Goal: Information Seeking & Learning: Learn about a topic

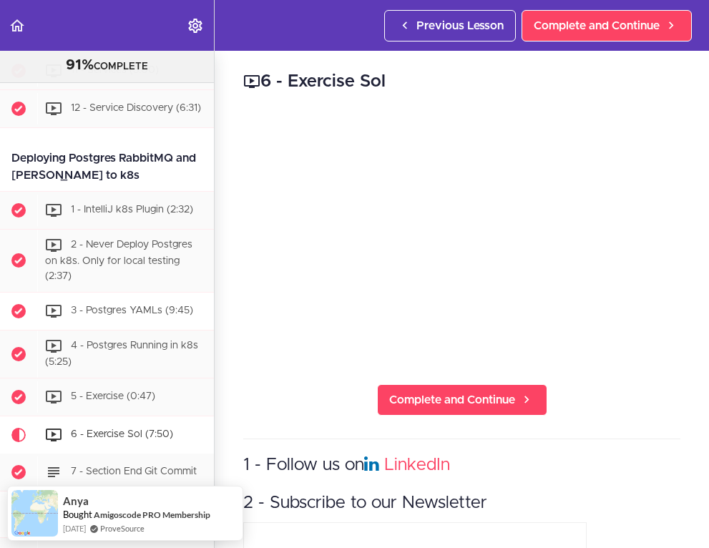
scroll to position [5326, 0]
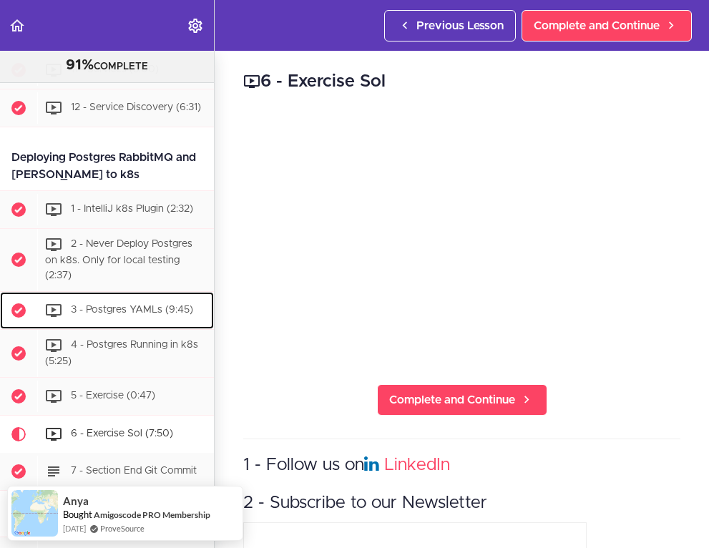
click at [120, 305] on span "3 - Postgres YAMLs (9:45)" at bounding box center [132, 310] width 122 height 10
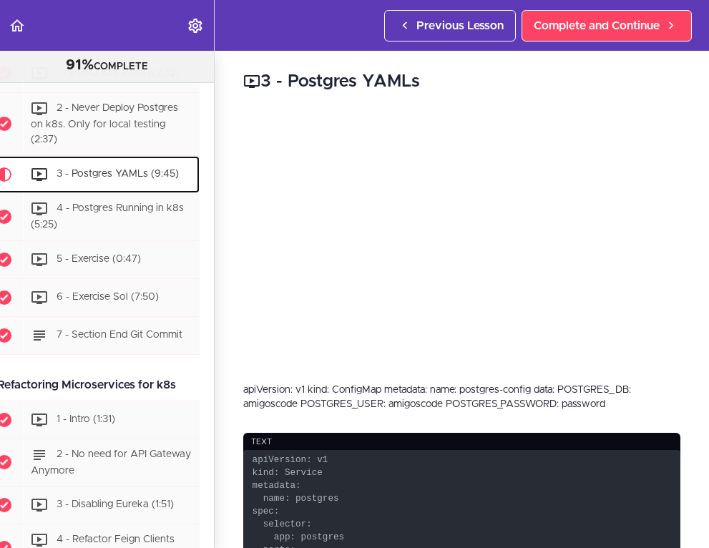
scroll to position [5462, 0]
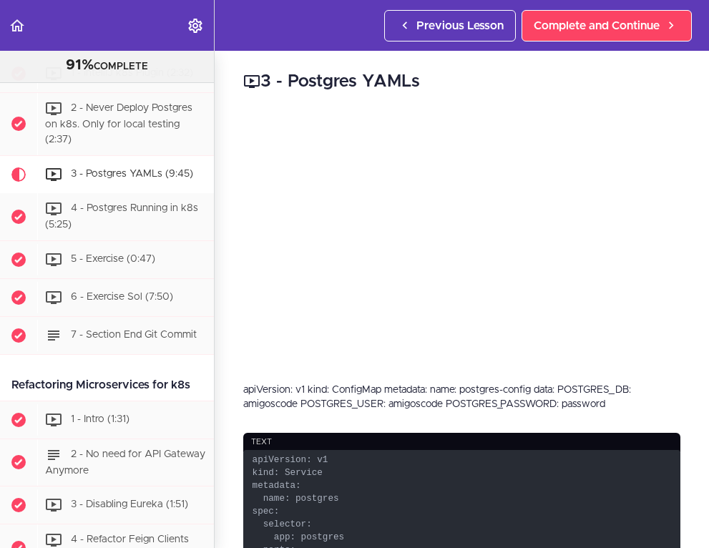
click at [457, 95] on div "3 - Postgres YAMLs apiVersion: v1 kind: ConfigMap metadata: name: postgres-conf…" at bounding box center [462, 299] width 494 height 497
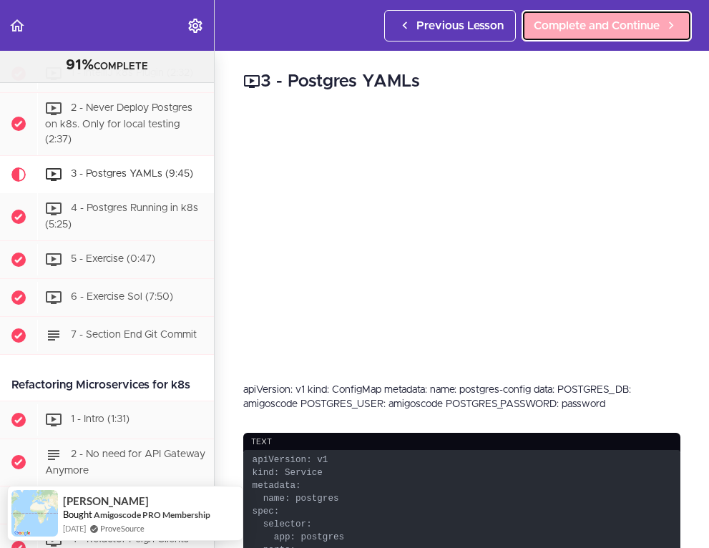
click at [572, 31] on span "Complete and Continue" at bounding box center [597, 25] width 126 height 17
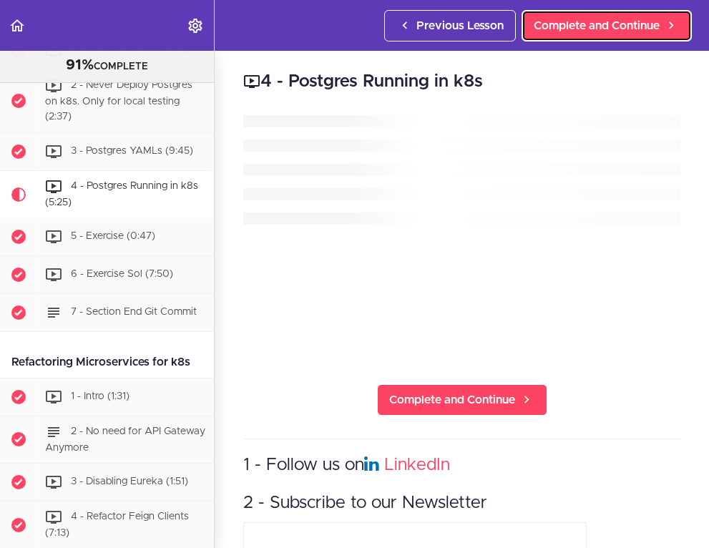
scroll to position [5500, 0]
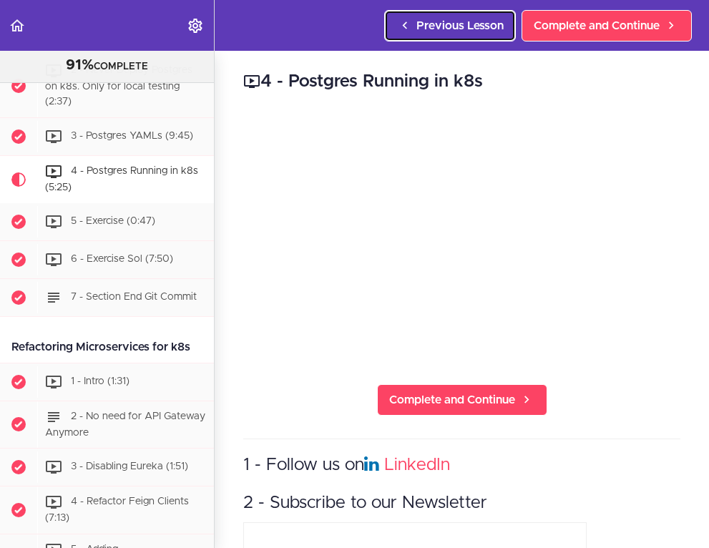
click at [418, 32] on span "Previous Lesson" at bounding box center [459, 25] width 87 height 17
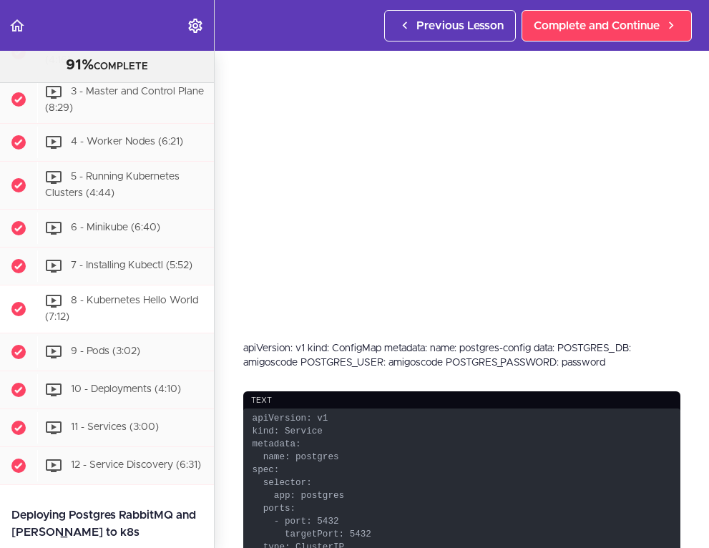
scroll to position [4968, 0]
click at [116, 251] on div "7 - Installing Kubectl (5:52)" at bounding box center [125, 266] width 177 height 31
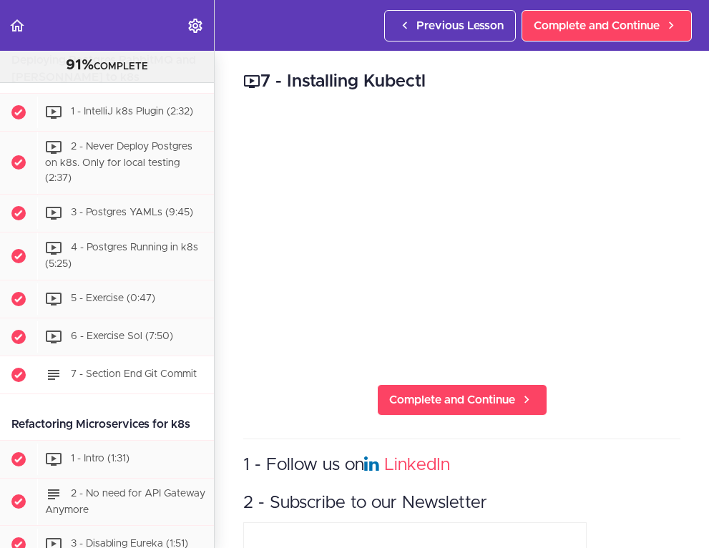
scroll to position [5417, 0]
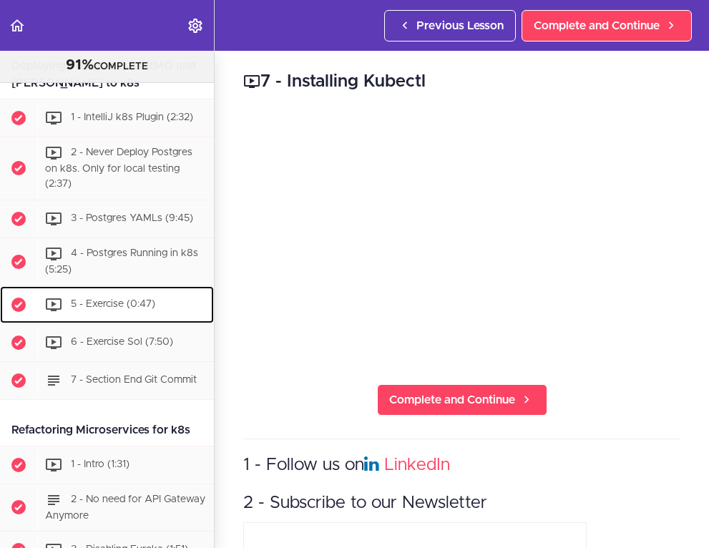
click at [114, 299] on span "5 - Exercise (0:47)" at bounding box center [113, 304] width 84 height 10
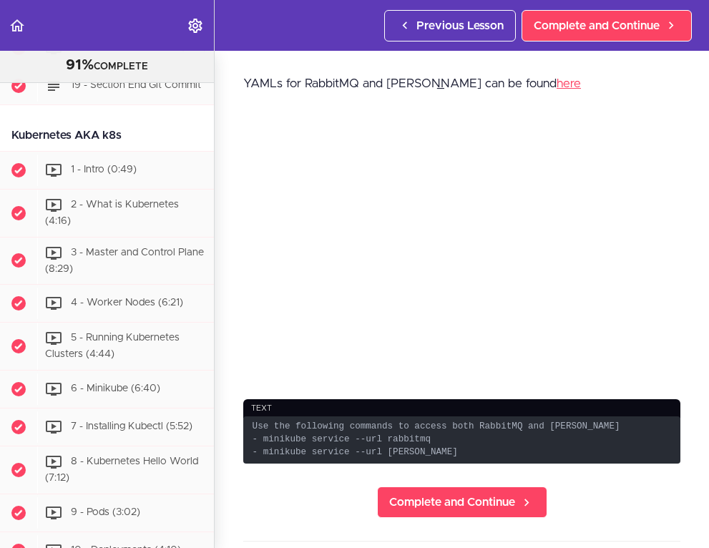
scroll to position [4809, 0]
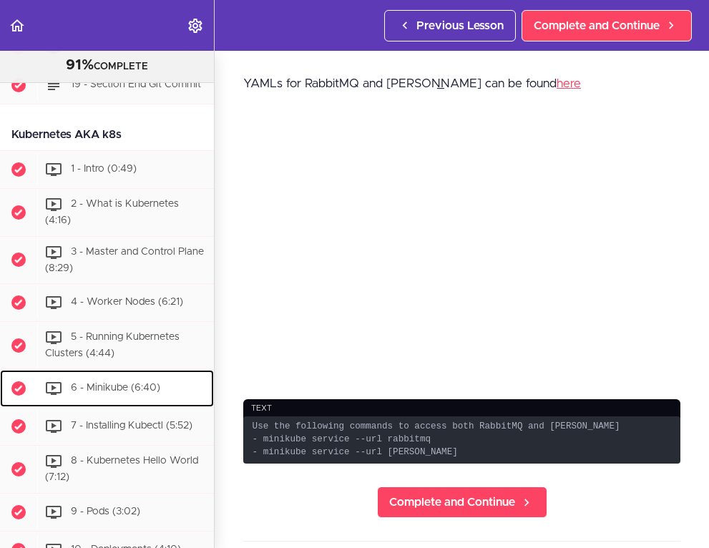
click at [107, 383] on span "6 - Minikube (6:40)" at bounding box center [115, 388] width 89 height 10
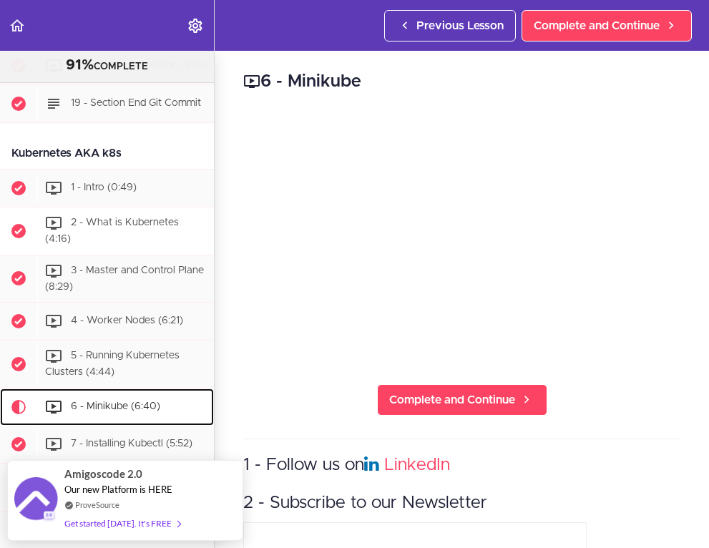
scroll to position [4791, 0]
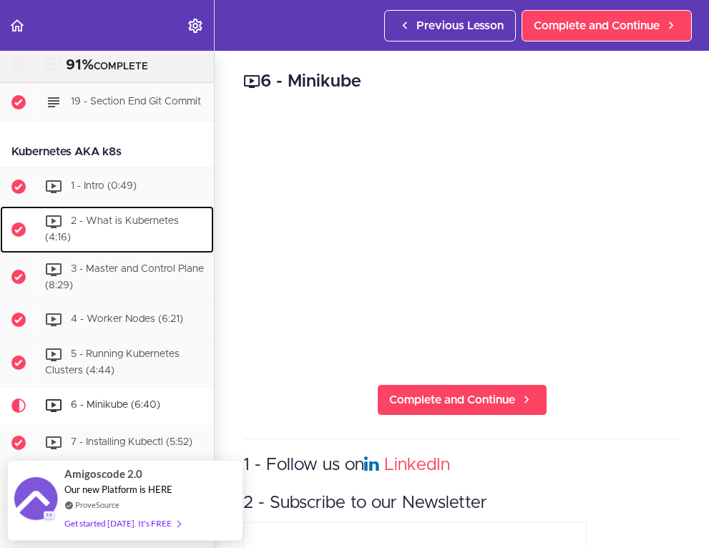
click at [107, 216] on span "2 - What is Kubernetes (4:16)" at bounding box center [112, 229] width 134 height 26
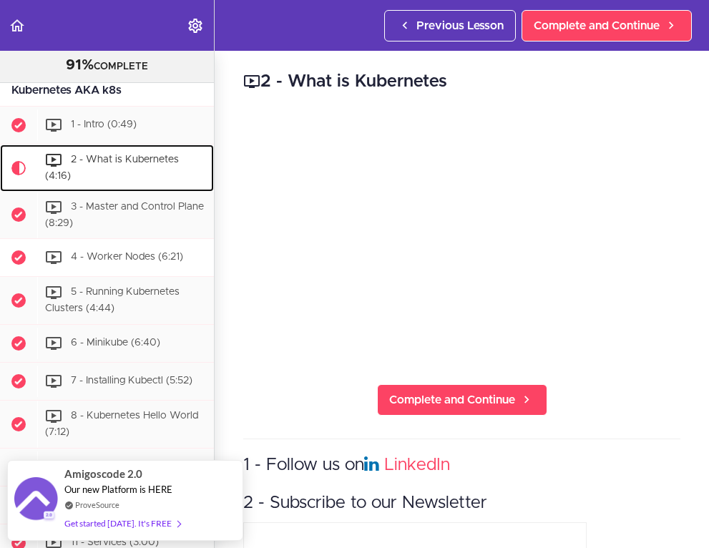
scroll to position [4858, 0]
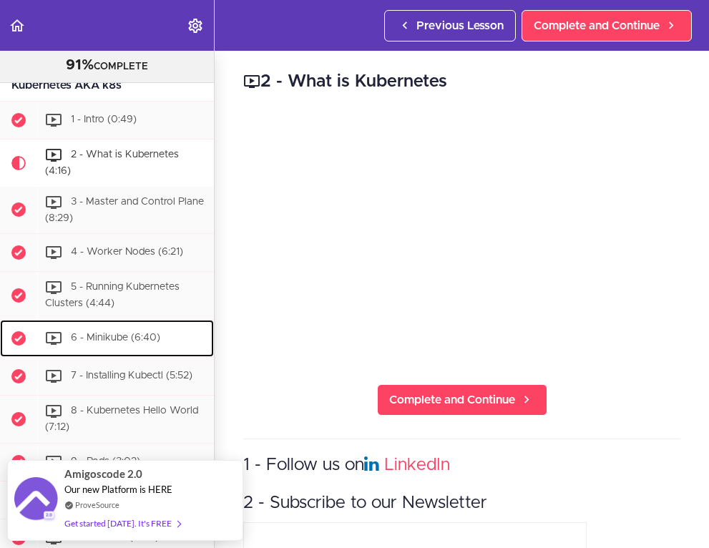
click at [117, 333] on span "6 - Minikube (6:40)" at bounding box center [115, 338] width 89 height 10
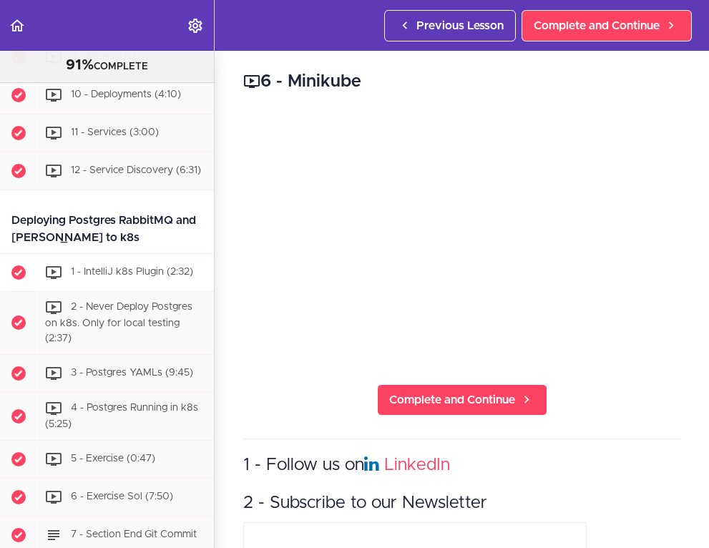
scroll to position [5264, 0]
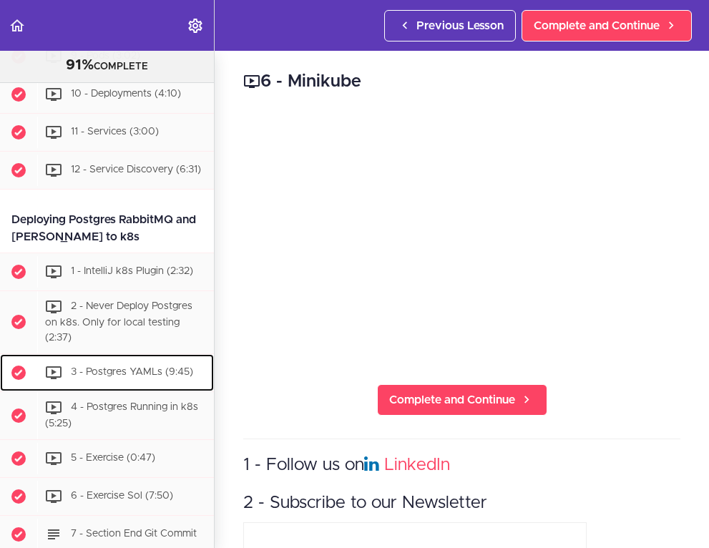
click at [112, 357] on div "3 - Postgres YAMLs (9:45)" at bounding box center [125, 372] width 177 height 31
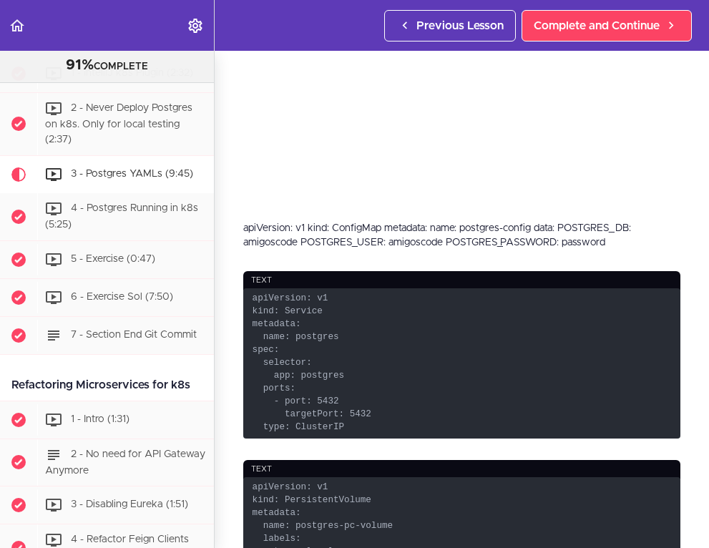
scroll to position [162, 0]
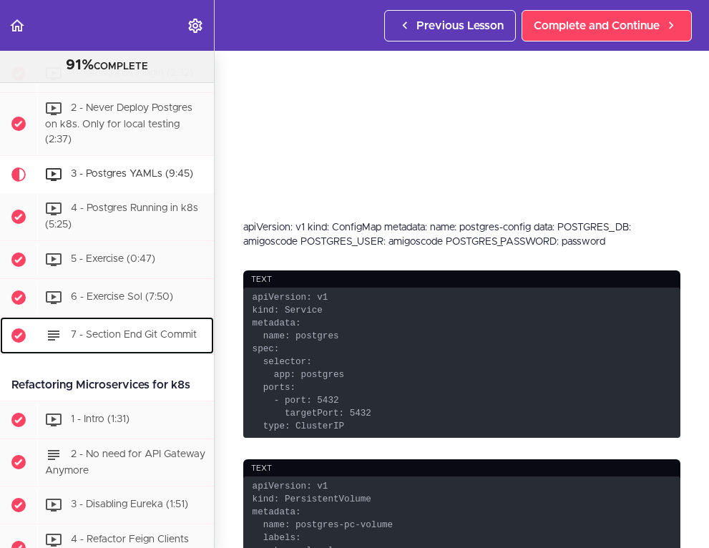
click at [134, 330] on span "7 - Section End Git Commit" at bounding box center [134, 335] width 126 height 10
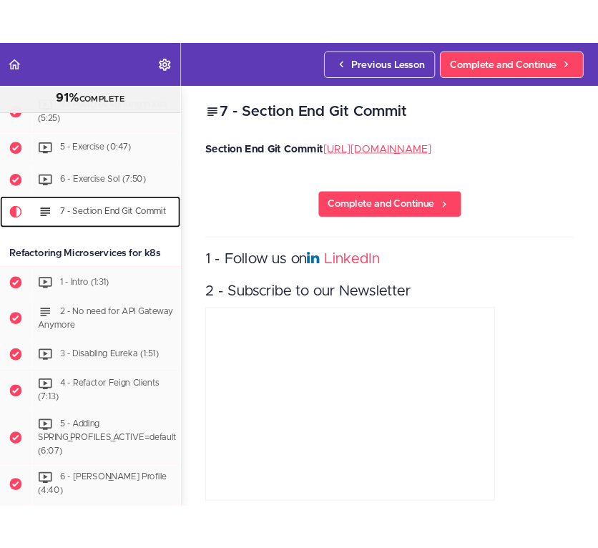
scroll to position [5623, 0]
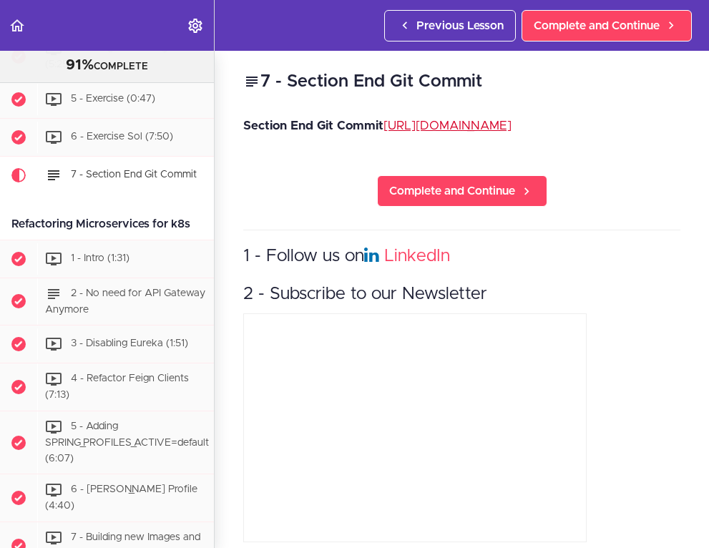
click at [441, 137] on p "Section End Git Commit https://github.com/amigoscode/microservices/commit/f2e56…" at bounding box center [461, 125] width 437 height 21
click at [439, 132] on link "https://github.com/amigoscode/microservices/commit/f2e56b7a2e5749a149acdcbb16be…" at bounding box center [447, 125] width 128 height 12
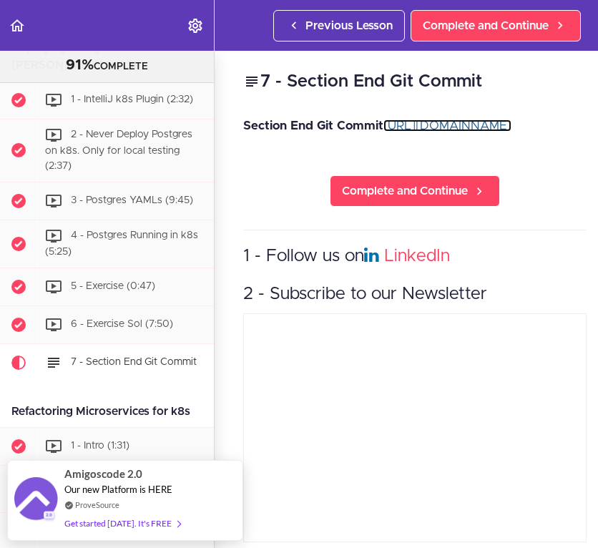
scroll to position [5394, 0]
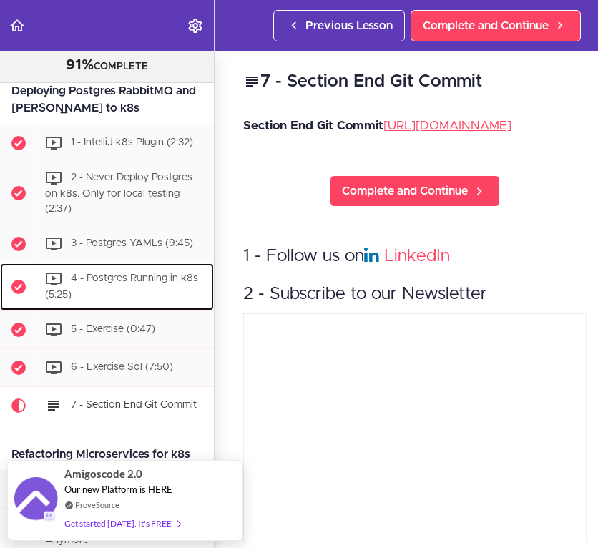
click at [124, 273] on span "4 - Postgres Running in k8s (5:25)" at bounding box center [121, 286] width 153 height 26
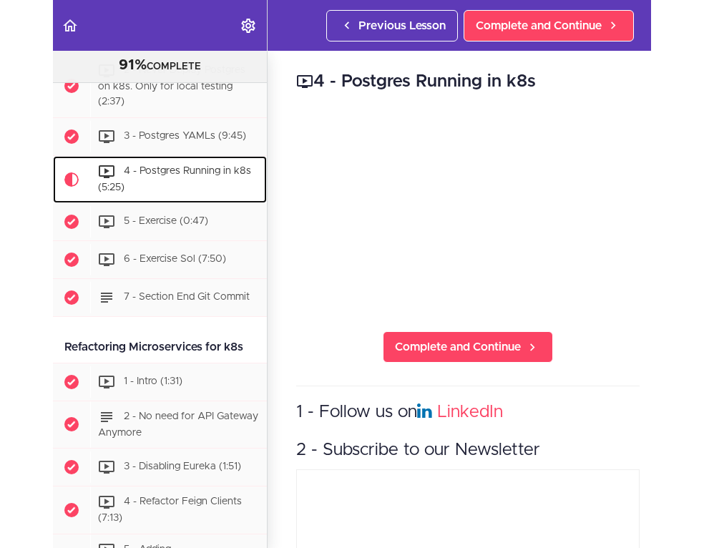
scroll to position [5501, 0]
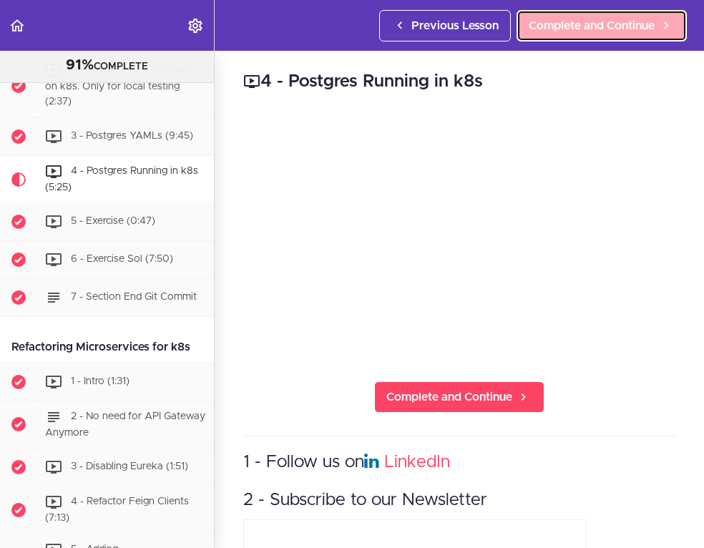
click at [595, 23] on span "Complete and Continue" at bounding box center [592, 25] width 126 height 17
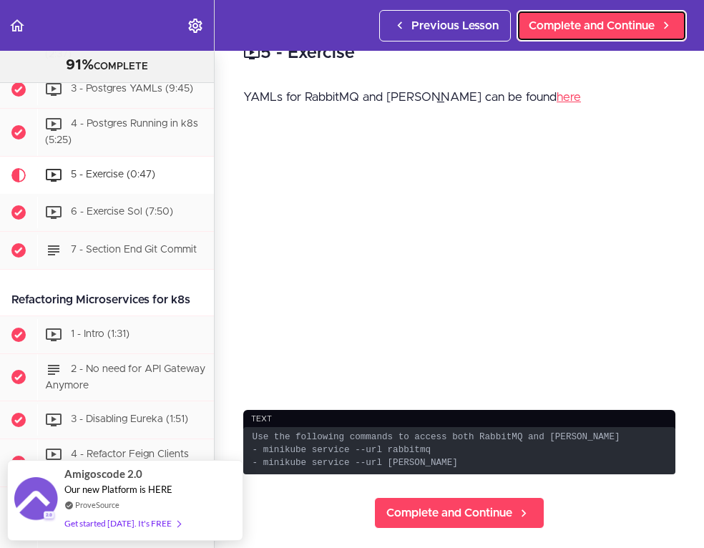
scroll to position [21, 0]
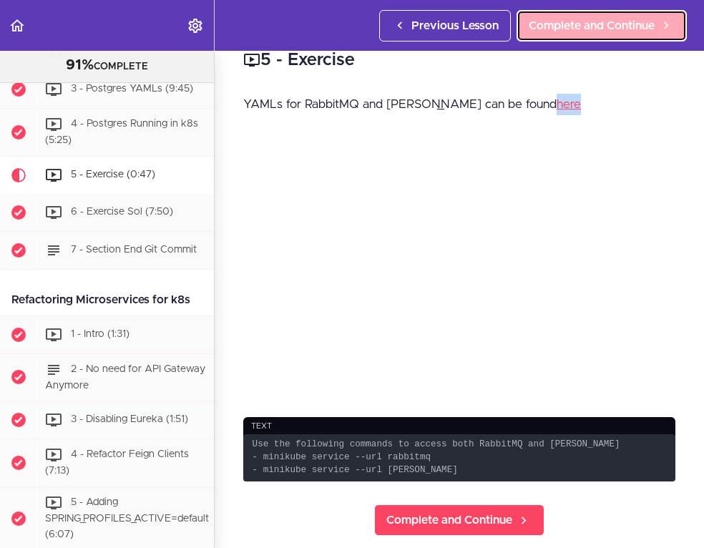
click at [556, 29] on span "Complete and Continue" at bounding box center [592, 25] width 126 height 17
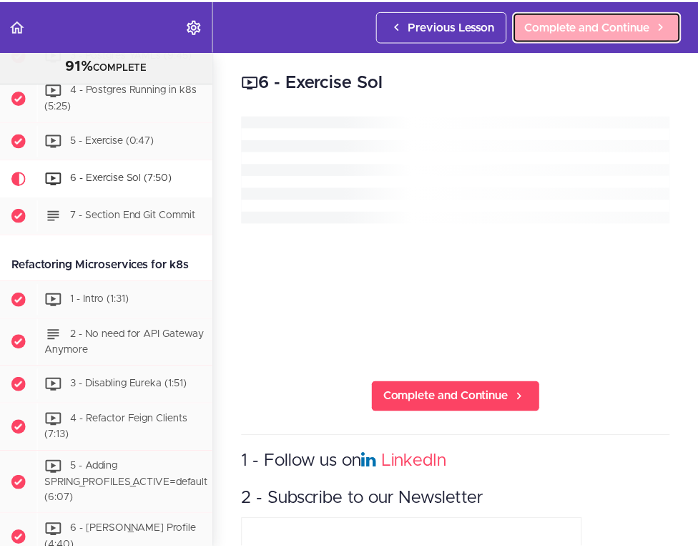
scroll to position [5586, 0]
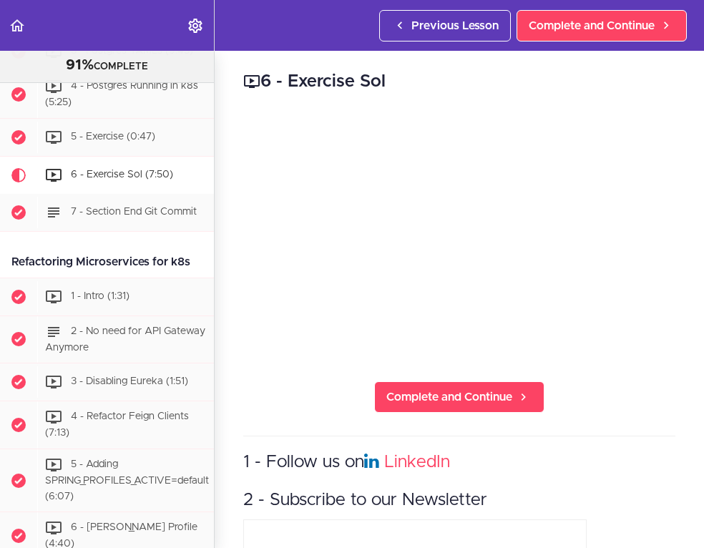
click at [627, 88] on h2 "6 - Exercise Sol" at bounding box center [459, 81] width 432 height 24
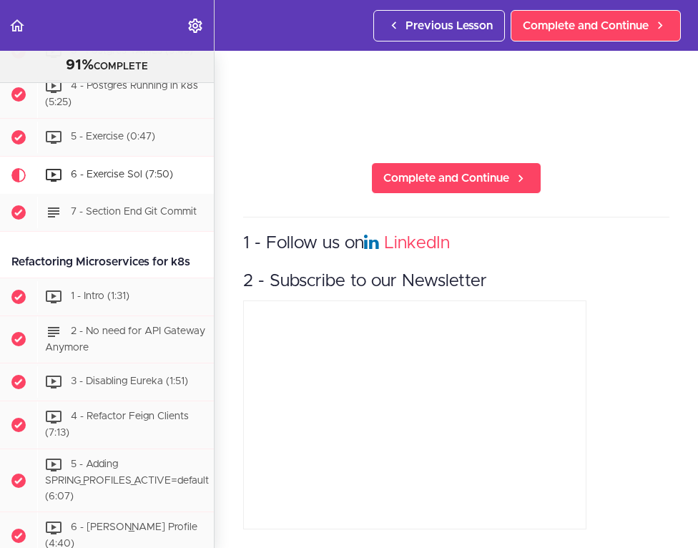
scroll to position [0, 0]
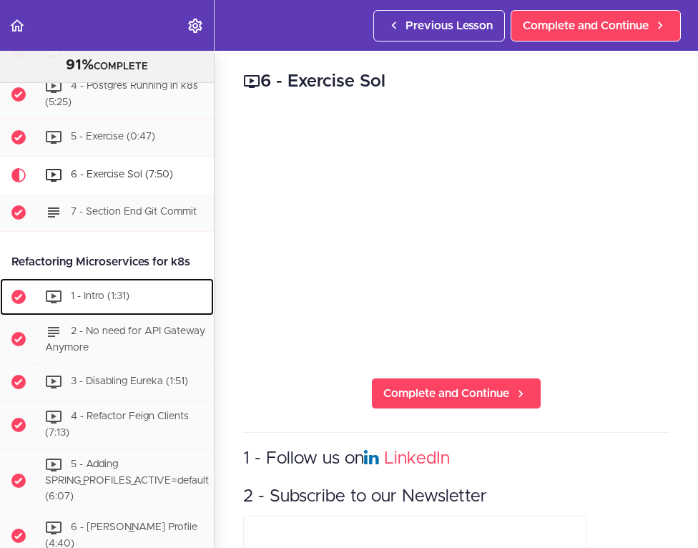
click at [107, 291] on span "1 - Intro (1:31)" at bounding box center [100, 296] width 59 height 10
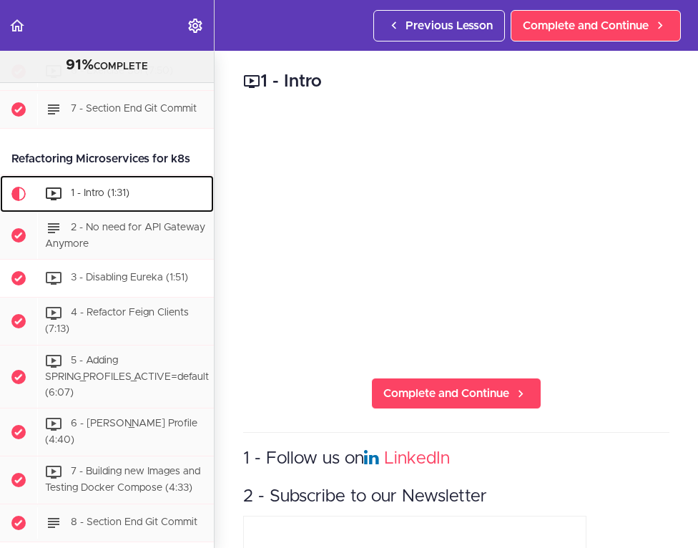
scroll to position [5708, 0]
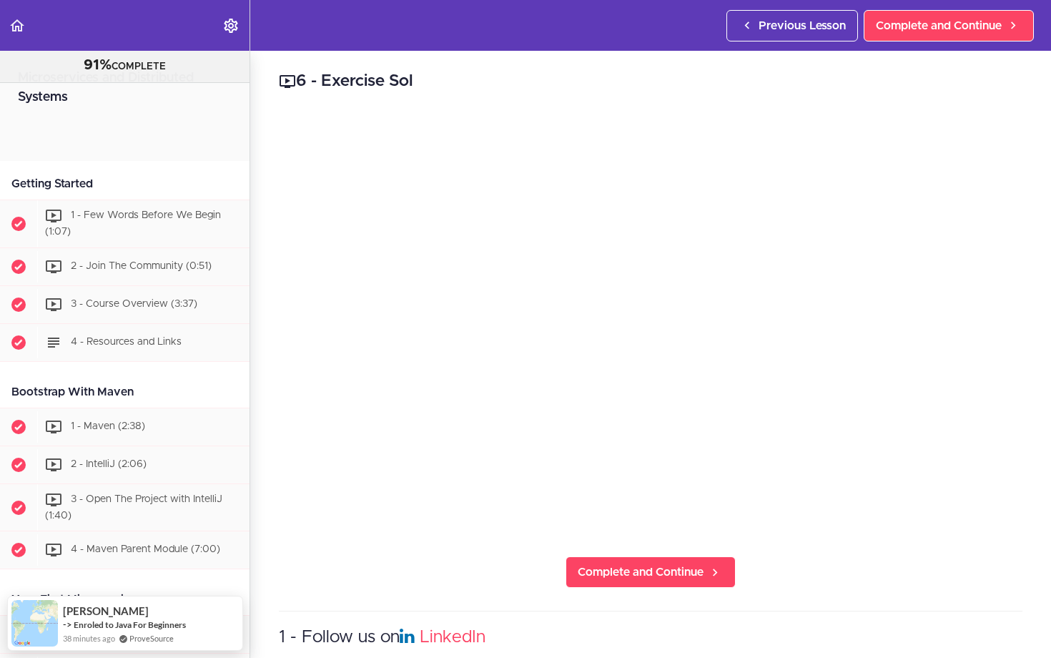
scroll to position [5172, 0]
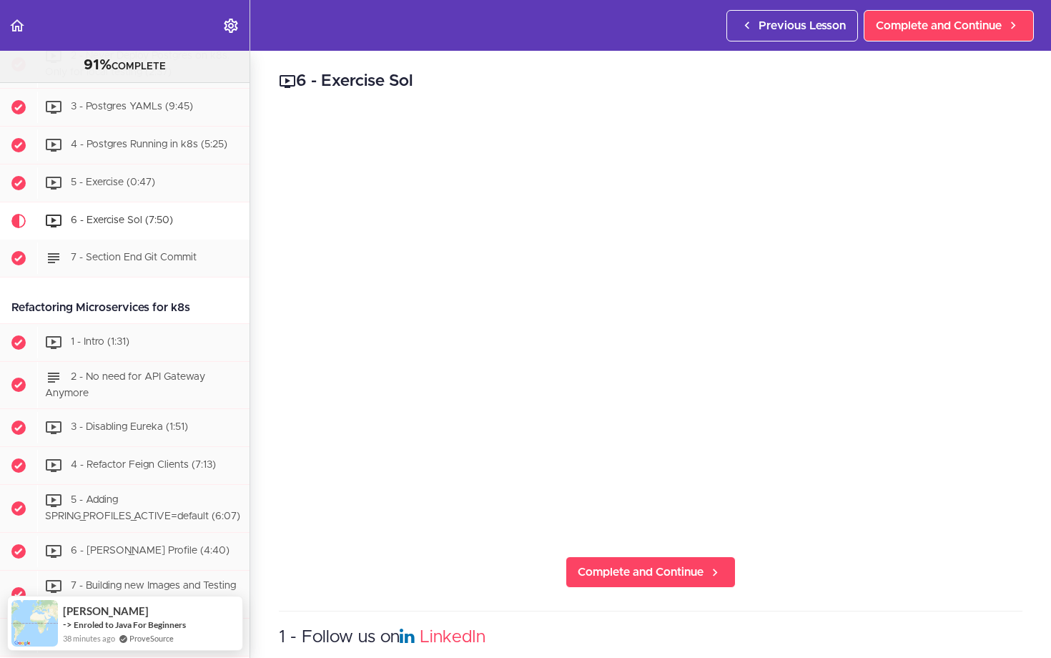
click at [606, 54] on div "6 - Exercise Sol Complete and Continue 1 - Follow us on LinkedIn 2 - Subscribe …" at bounding box center [650, 354] width 801 height 607
click at [20, 25] on icon "Back to course curriculum" at bounding box center [17, 25] width 17 height 17
